Goal: Register for event/course

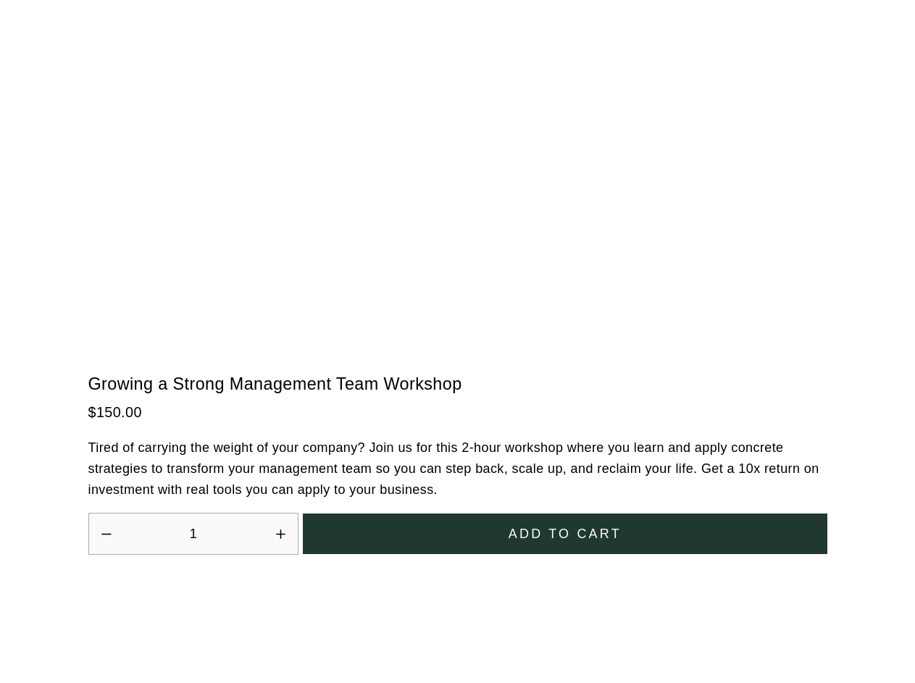
scroll to position [4009, 0]
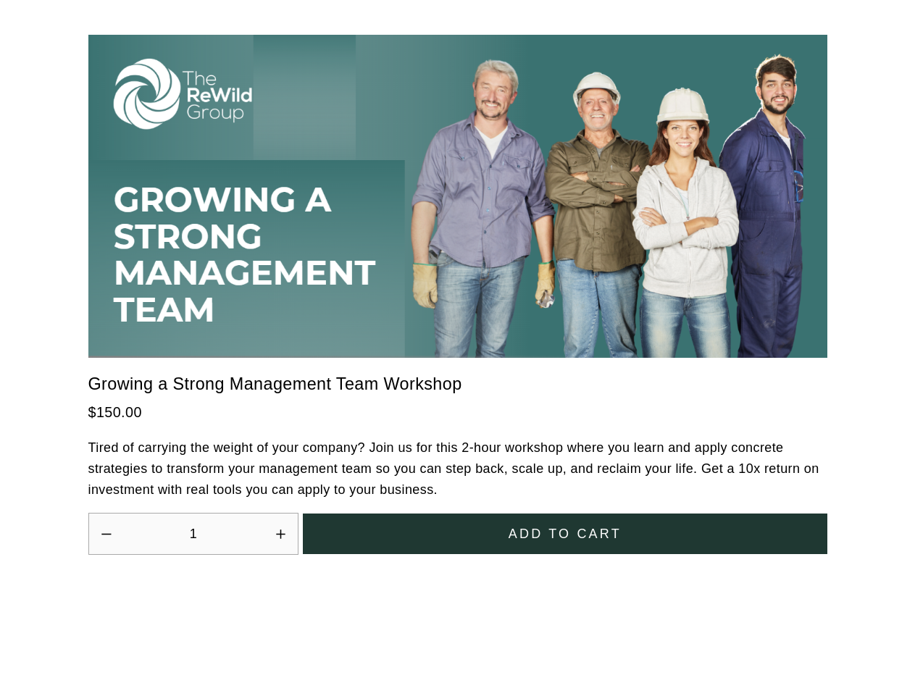
scroll to position [4009, 0]
